Goal: Information Seeking & Learning: Learn about a topic

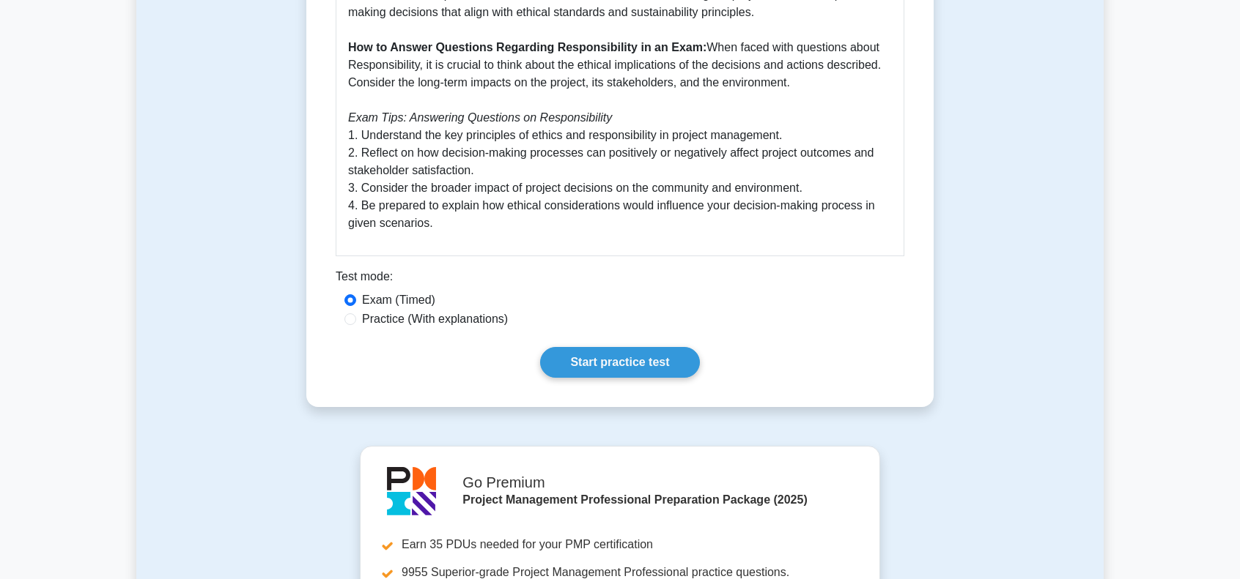
scroll to position [733, 0]
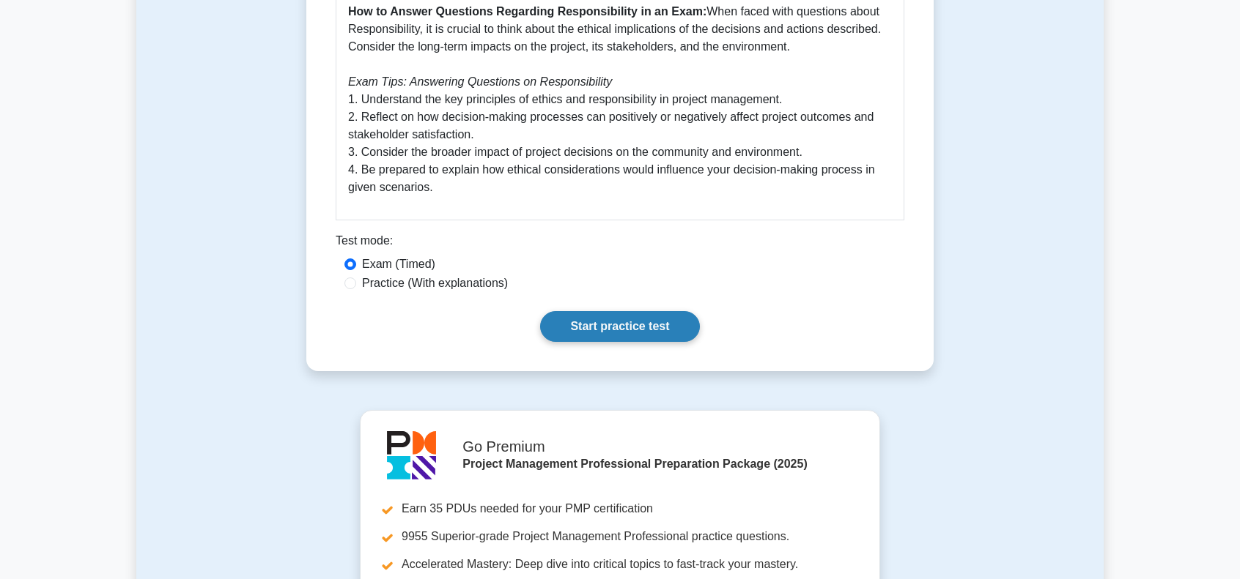
click at [600, 327] on link "Start practice test" at bounding box center [619, 326] width 159 height 31
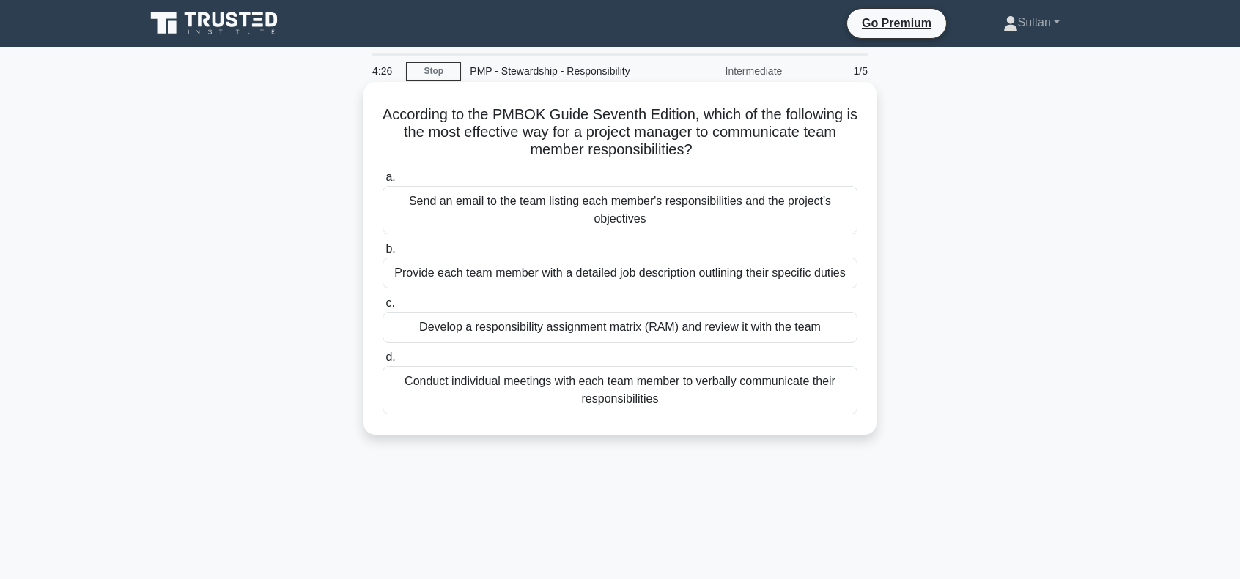
click at [617, 389] on div "Conduct individual meetings with each team member to verbally communicate their…" at bounding box center [619, 390] width 475 height 48
click at [382, 363] on input "d. Conduct individual meetings with each team member to verbally communicate th…" at bounding box center [382, 358] width 0 height 10
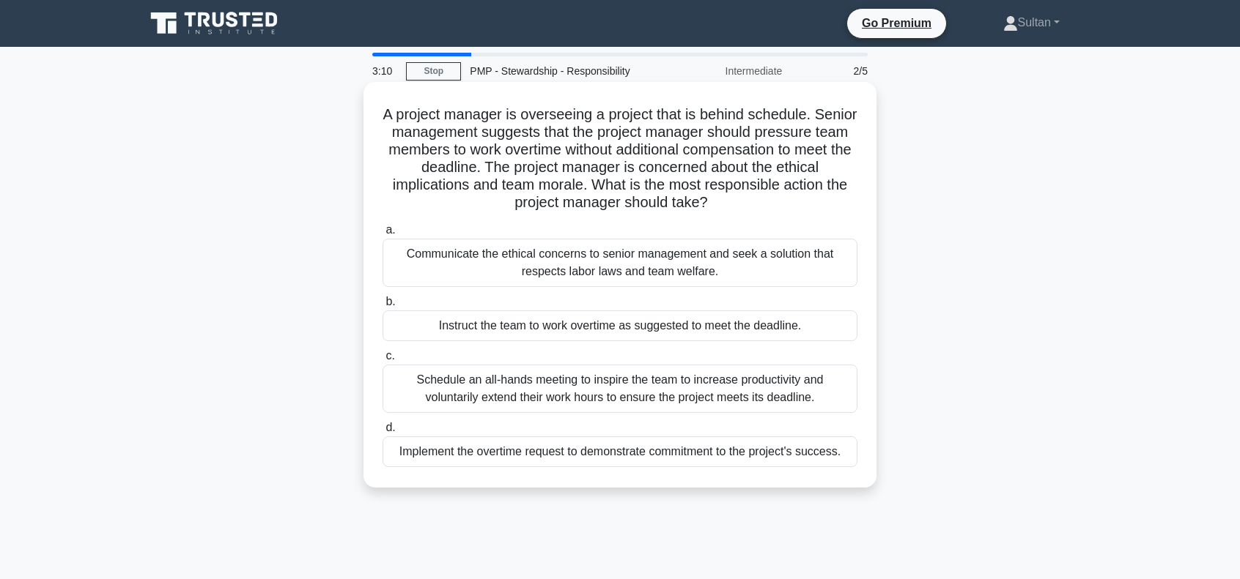
click at [590, 265] on div "Communicate the ethical concerns to senior management and seek a solution that …" at bounding box center [619, 263] width 475 height 48
click at [382, 235] on input "a. Communicate the ethical concerns to senior management and seek a solution th…" at bounding box center [382, 231] width 0 height 10
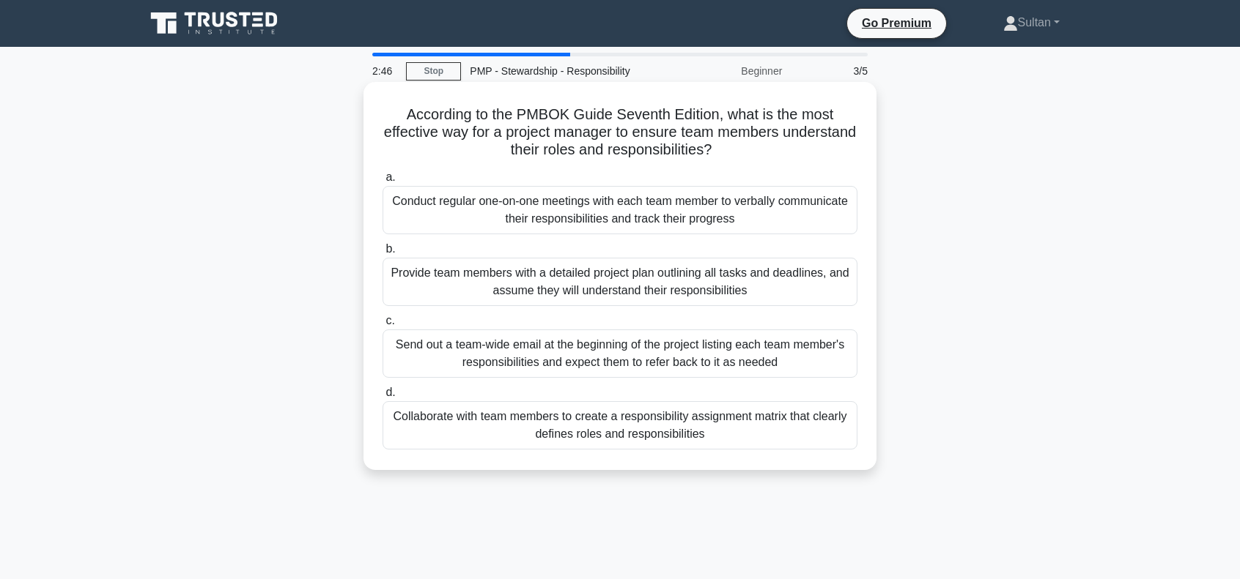
click at [642, 427] on div "Collaborate with team members to create a responsibility assignment matrix that…" at bounding box center [619, 425] width 475 height 48
click at [382, 398] on input "d. Collaborate with team members to create a responsibility assignment matrix t…" at bounding box center [382, 393] width 0 height 10
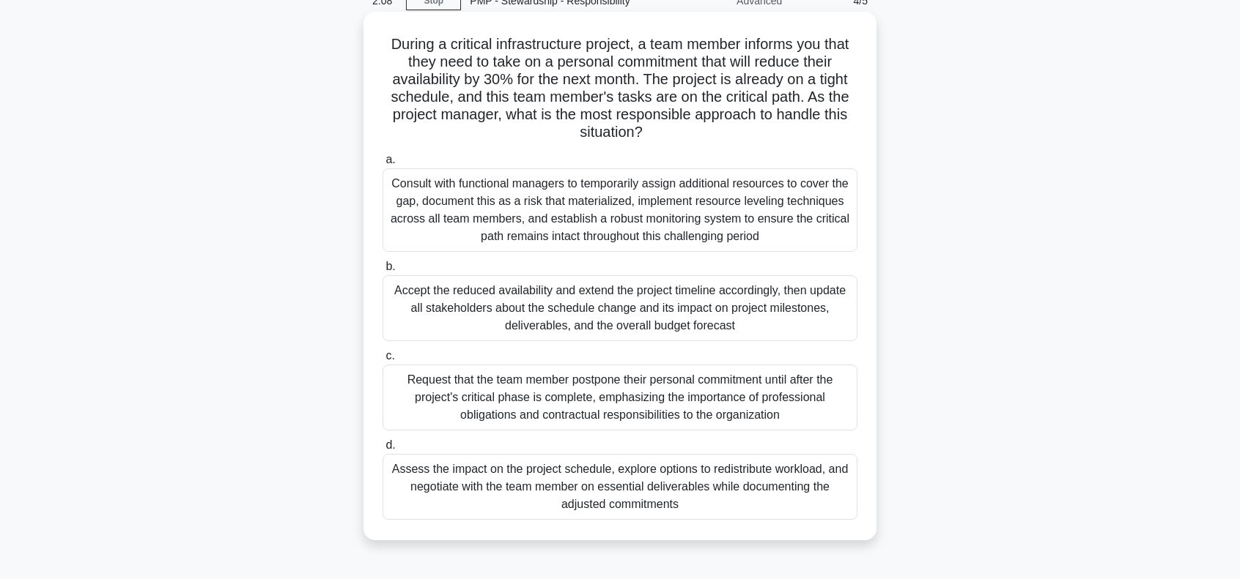
scroll to position [73, 0]
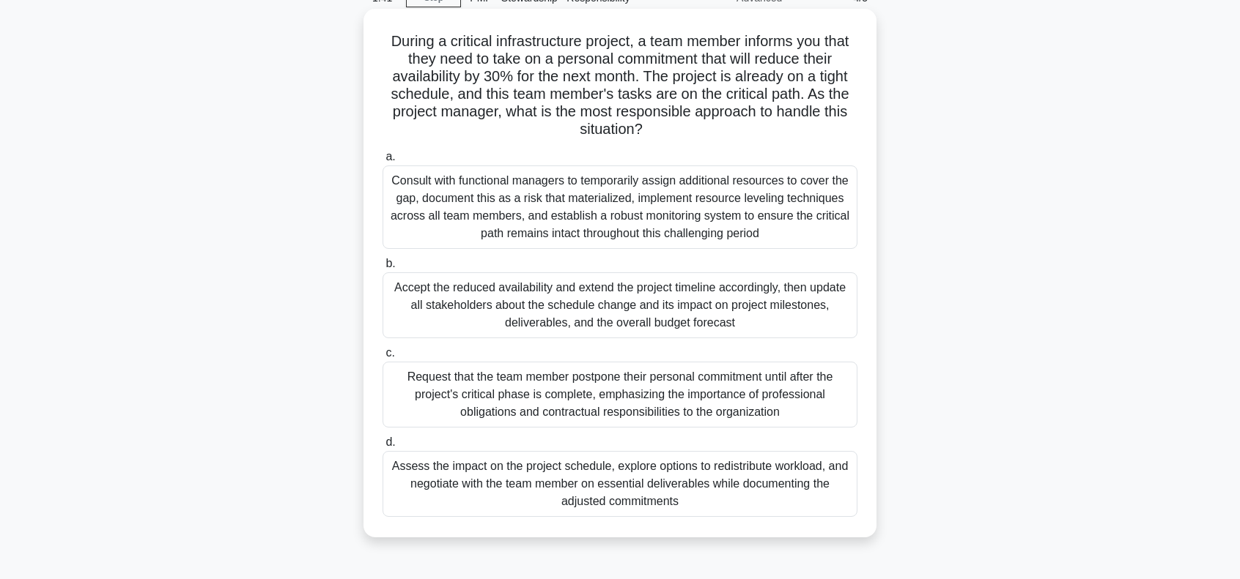
click at [506, 196] on div "Consult with functional managers to temporarily assign additional resources to …" at bounding box center [619, 208] width 475 height 84
click at [382, 162] on input "a. Consult with functional managers to temporarily assign additional resources …" at bounding box center [382, 157] width 0 height 10
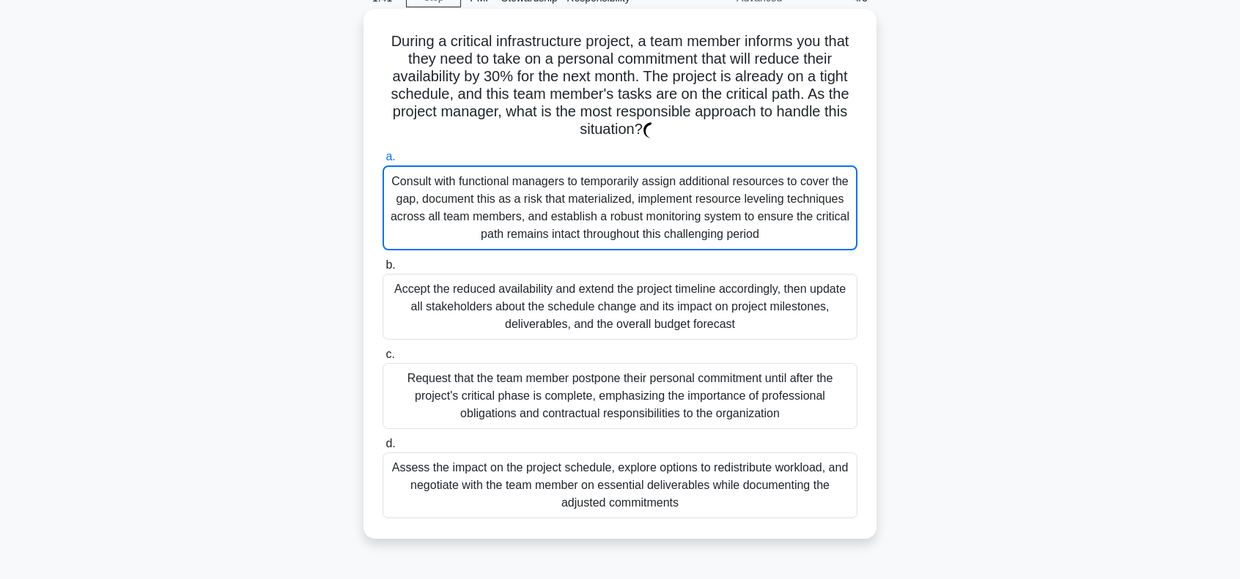
scroll to position [0, 0]
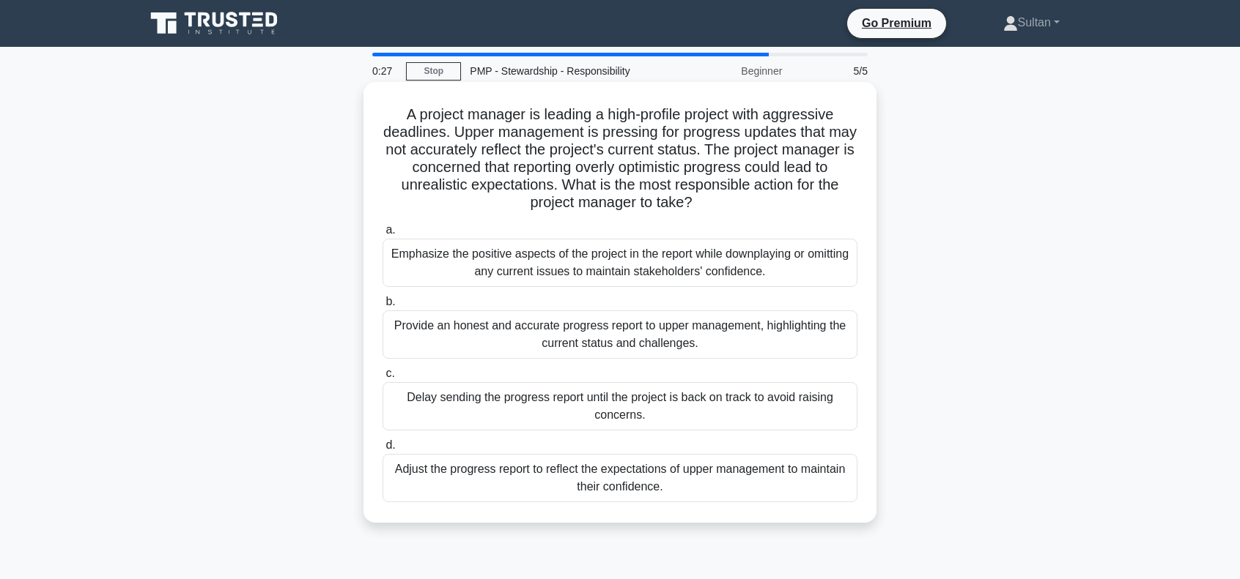
click at [479, 334] on div "Provide an honest and accurate progress report to upper management, highlightin…" at bounding box center [619, 335] width 475 height 48
click at [382, 307] on input "b. Provide an honest and accurate progress report to upper management, highligh…" at bounding box center [382, 302] width 0 height 10
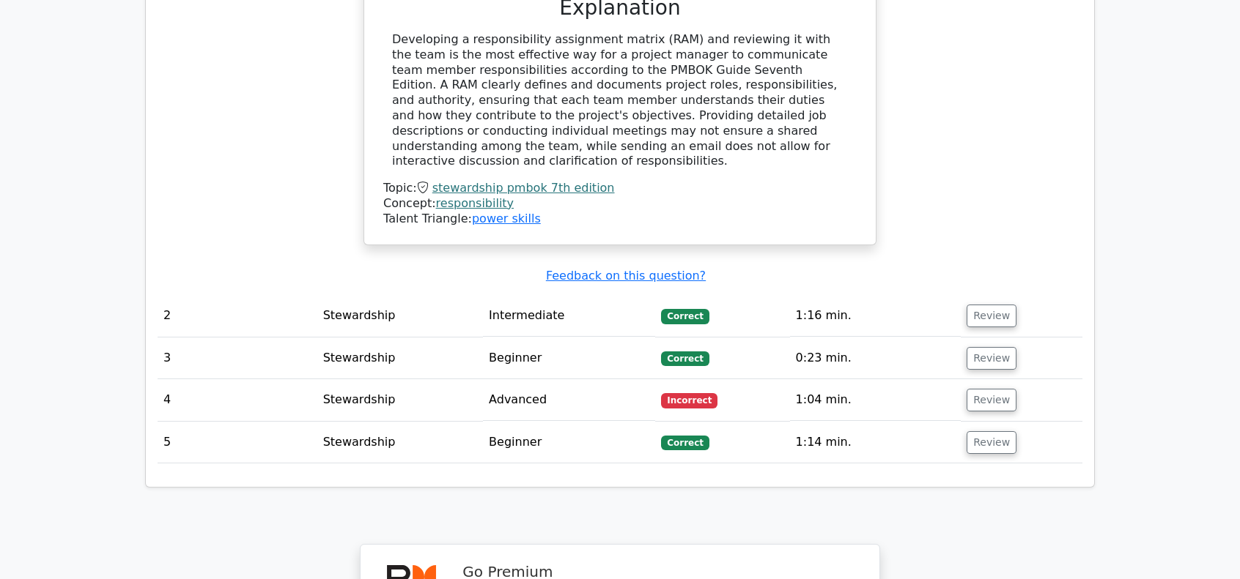
scroll to position [1612, 0]
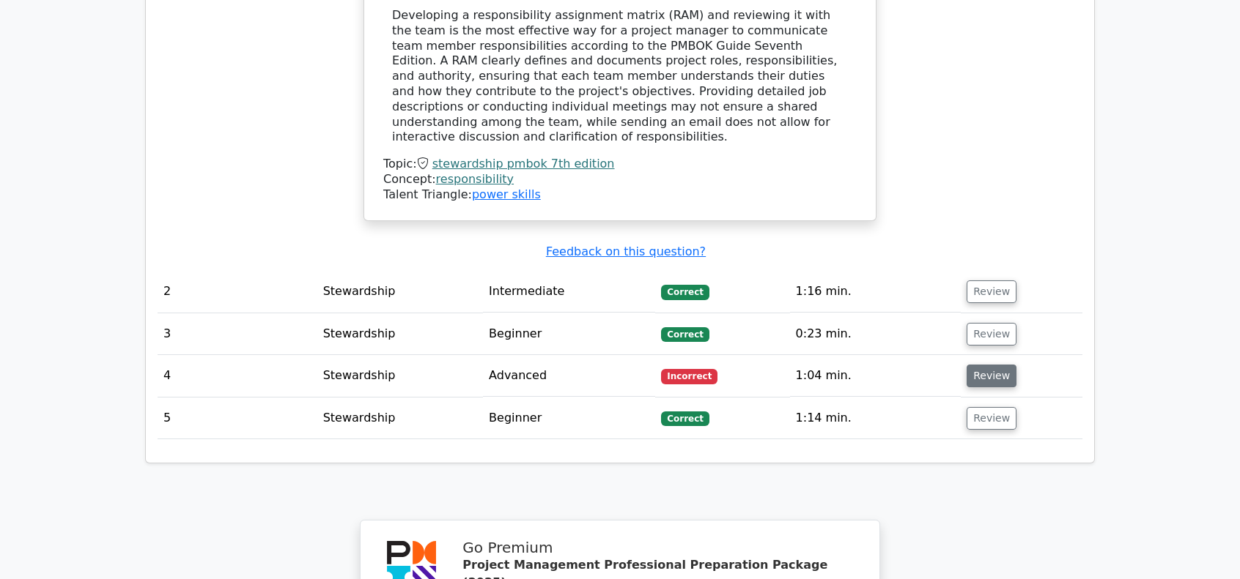
click at [993, 365] on button "Review" at bounding box center [991, 376] width 50 height 23
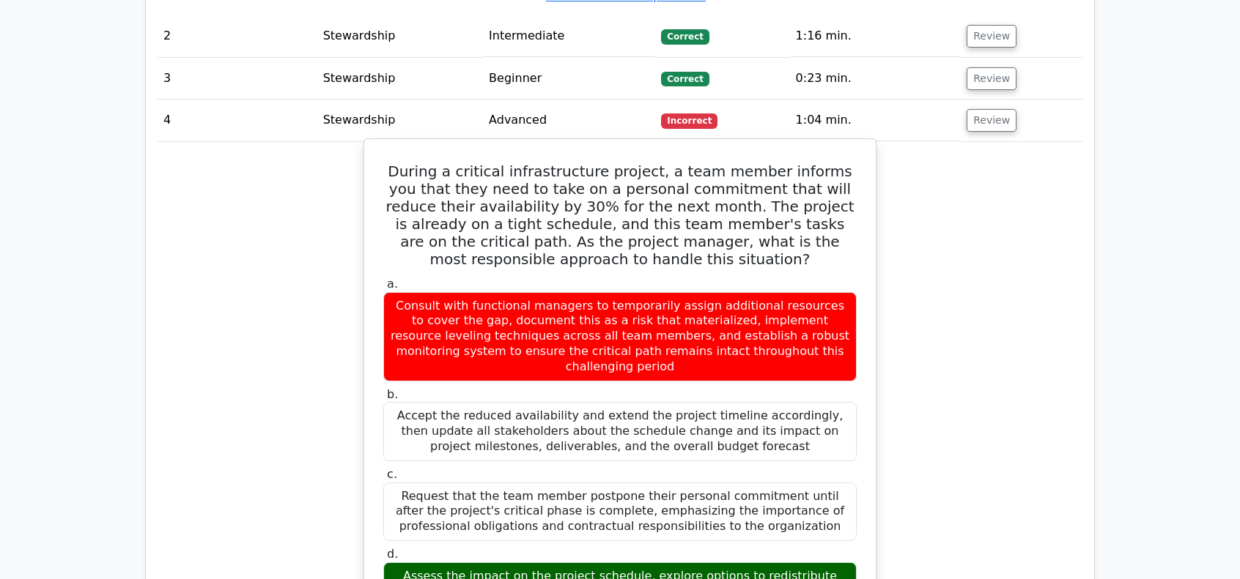
scroll to position [1978, 0]
